Goal: Navigation & Orientation: Find specific page/section

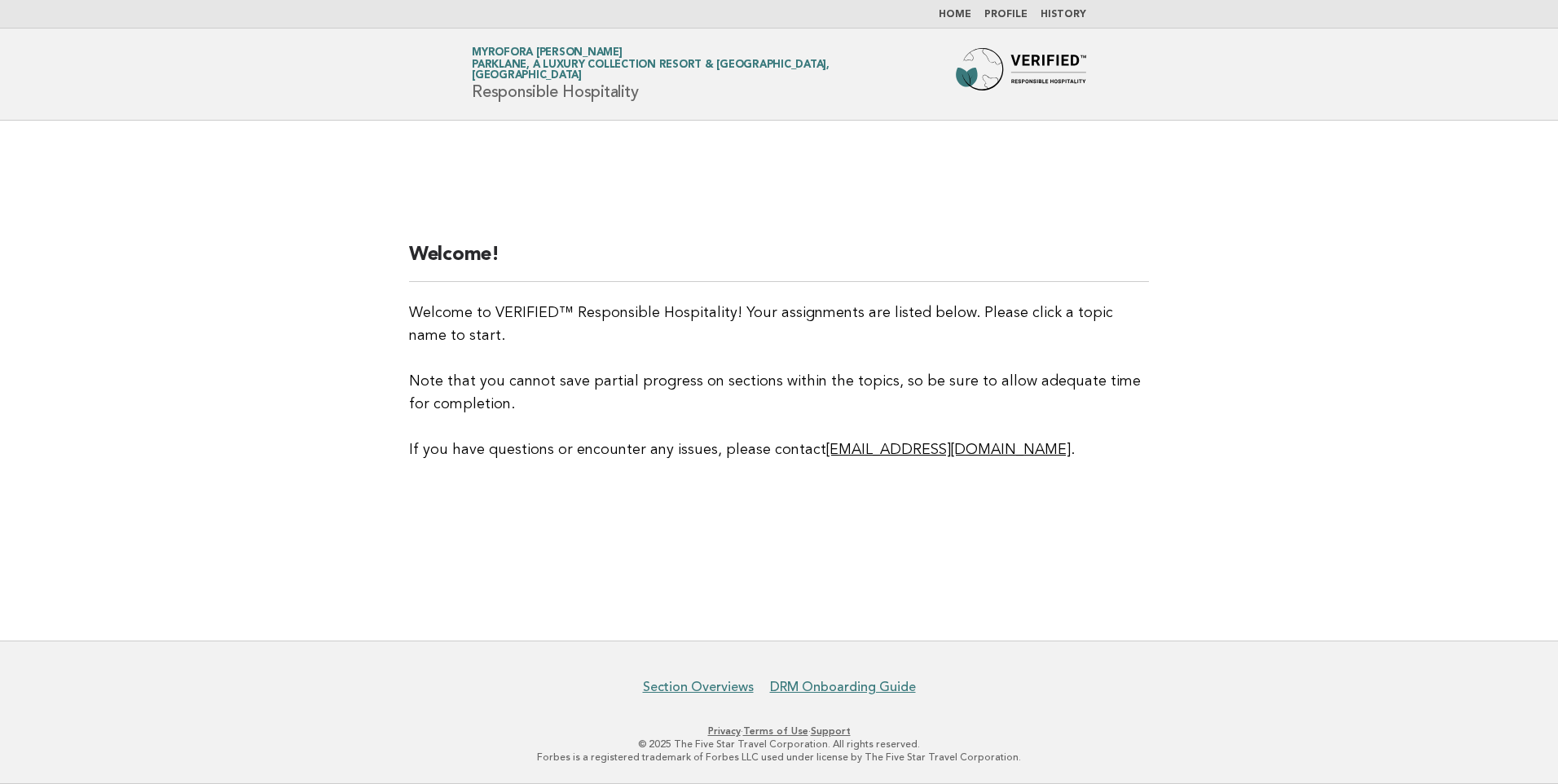
click at [726, 14] on link "Home" at bounding box center [955, 15] width 33 height 10
click at [990, 15] on ul "Home Profile History" at bounding box center [779, 15] width 660 height 13
click at [1007, 16] on link "Profile" at bounding box center [1007, 15] width 44 height 10
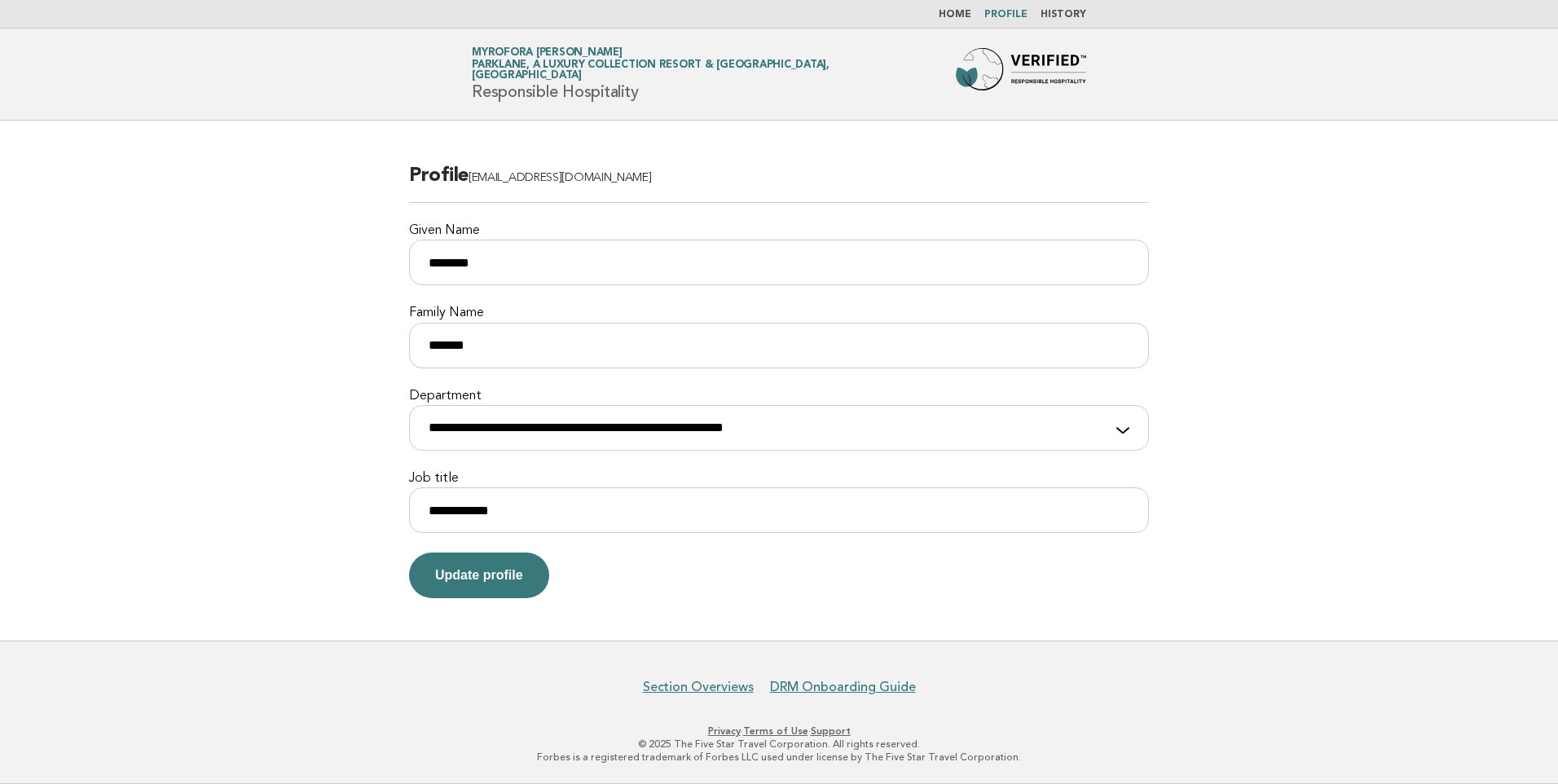
click at [1067, 16] on link "History" at bounding box center [1064, 15] width 45 height 10
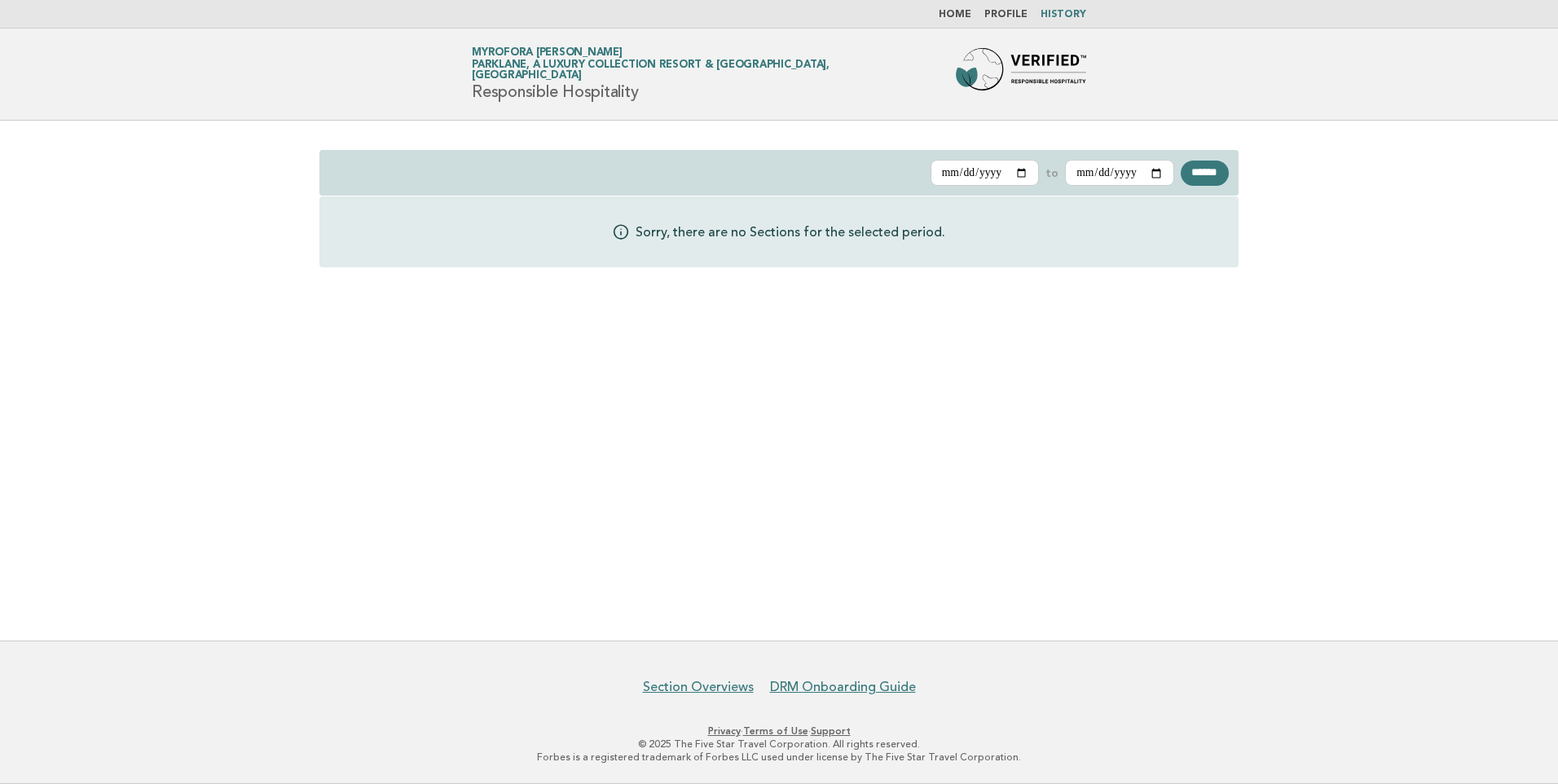
click at [864, 239] on p "Sorry, there are no Sections for the selected period." at bounding box center [791, 232] width 310 height 18
click at [962, 13] on link "Home" at bounding box center [955, 15] width 33 height 10
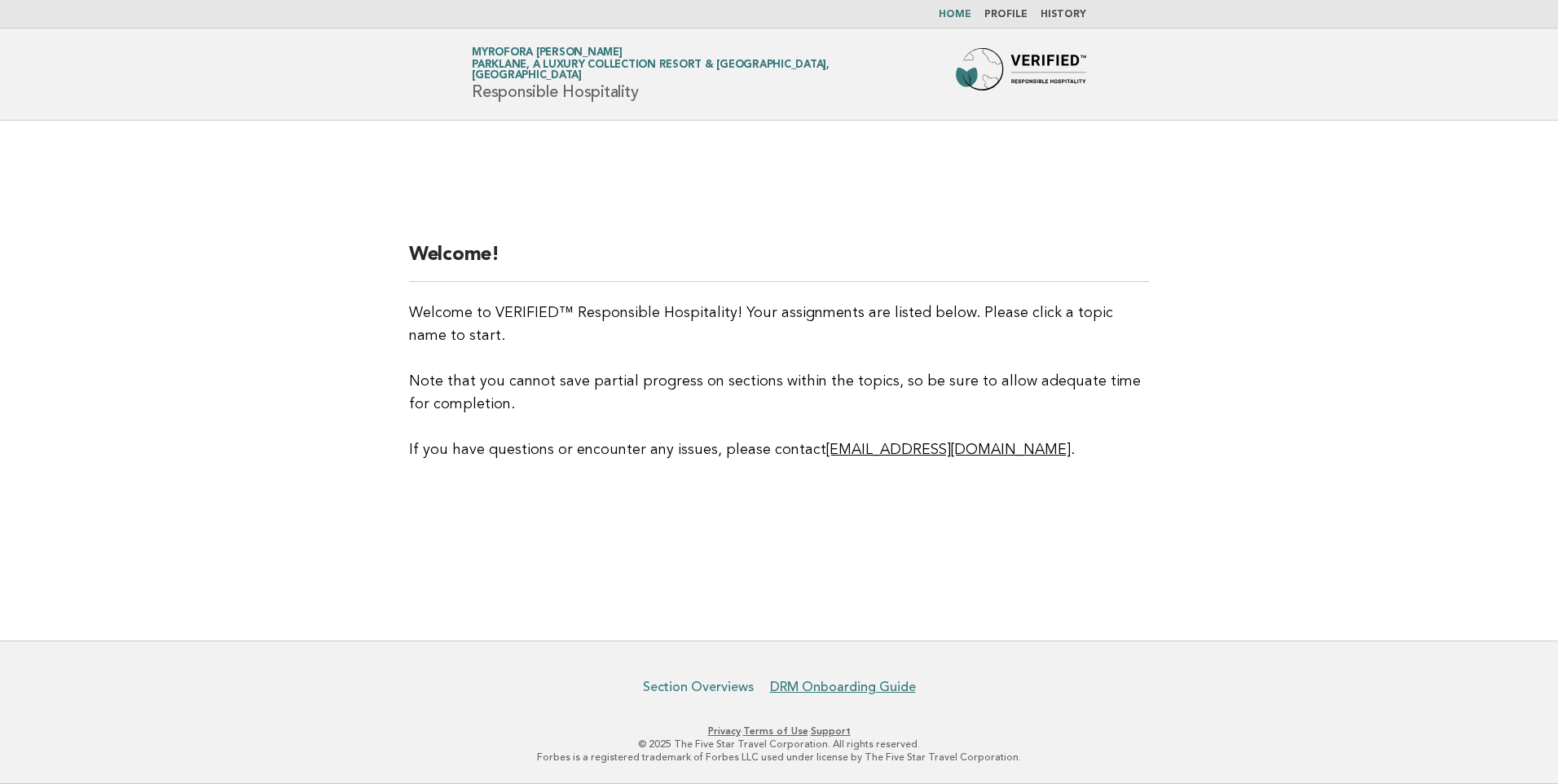
click at [718, 687] on link "Section Overviews" at bounding box center [698, 686] width 111 height 16
click at [846, 688] on link "DRM Onboarding Guide" at bounding box center [843, 686] width 146 height 16
click at [964, 451] on link "[EMAIL_ADDRESS][DOMAIN_NAME]" at bounding box center [949, 450] width 245 height 15
